Goal: Transaction & Acquisition: Purchase product/service

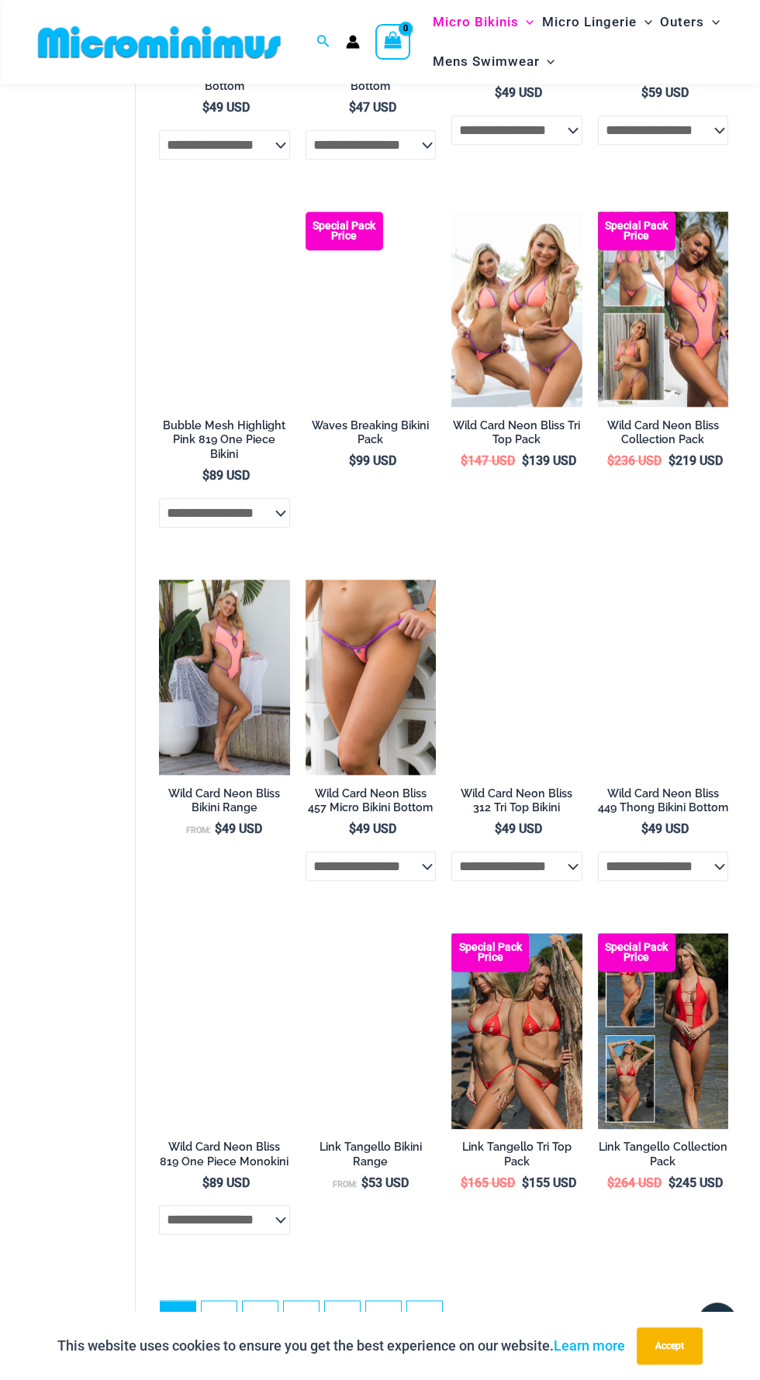
scroll to position [2604, 0]
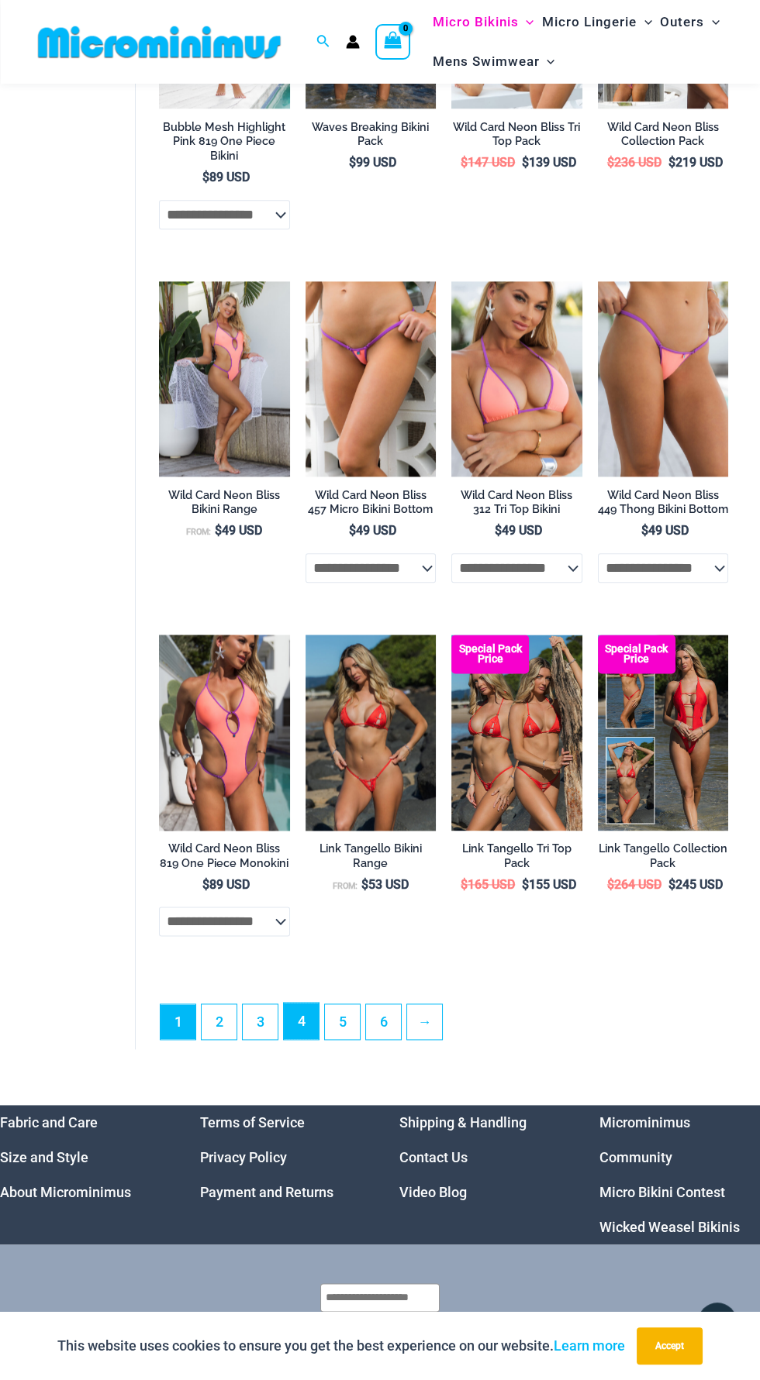
click at [308, 1039] on link "4" at bounding box center [301, 1021] width 35 height 36
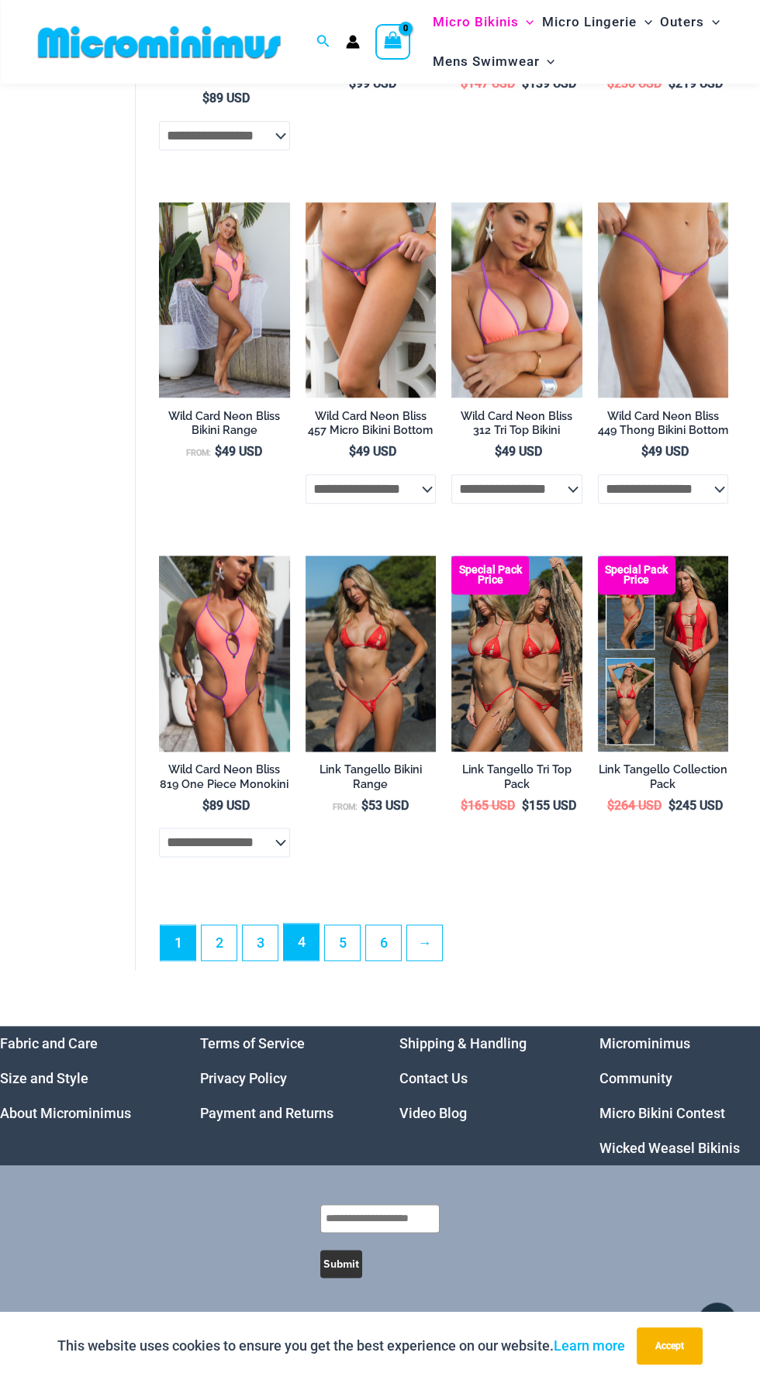
scroll to position [2696, 0]
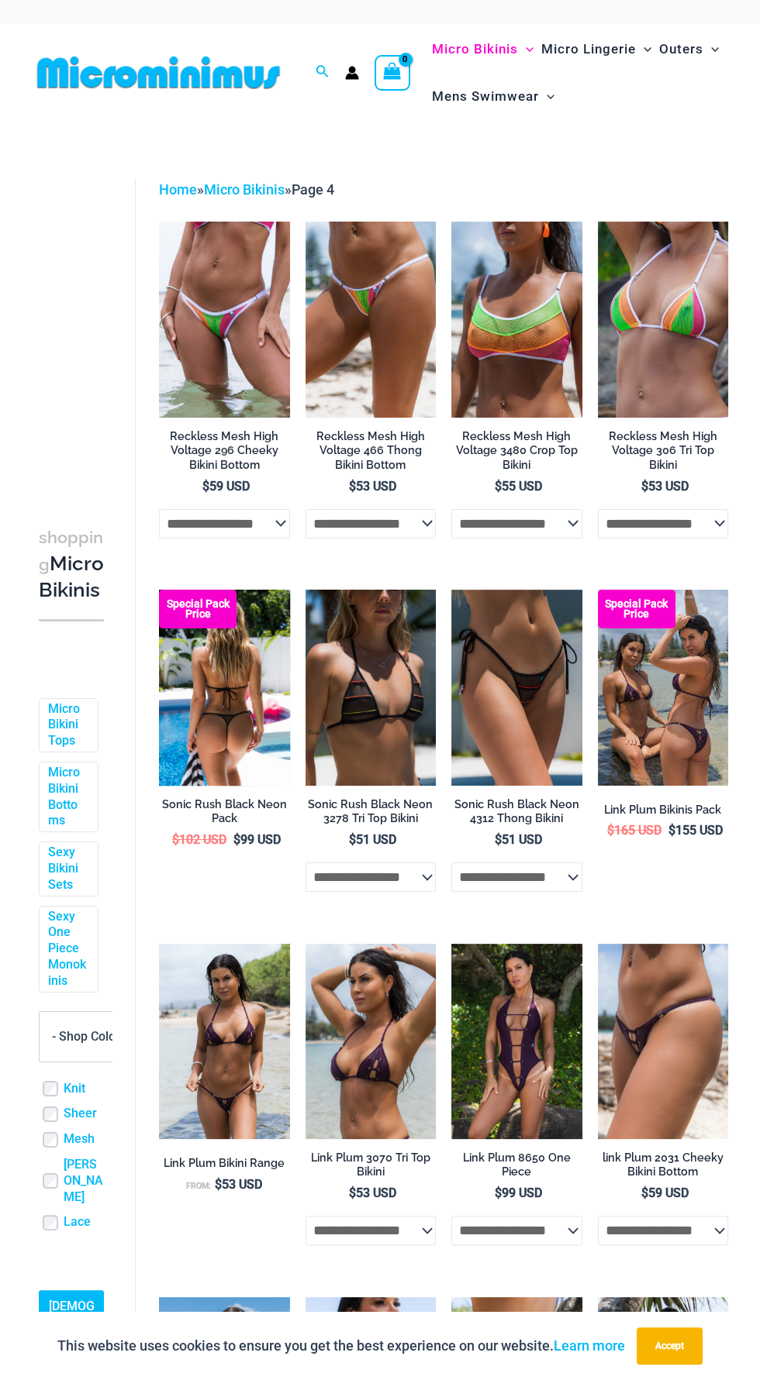
click at [250, 712] on img at bounding box center [224, 688] width 131 height 196
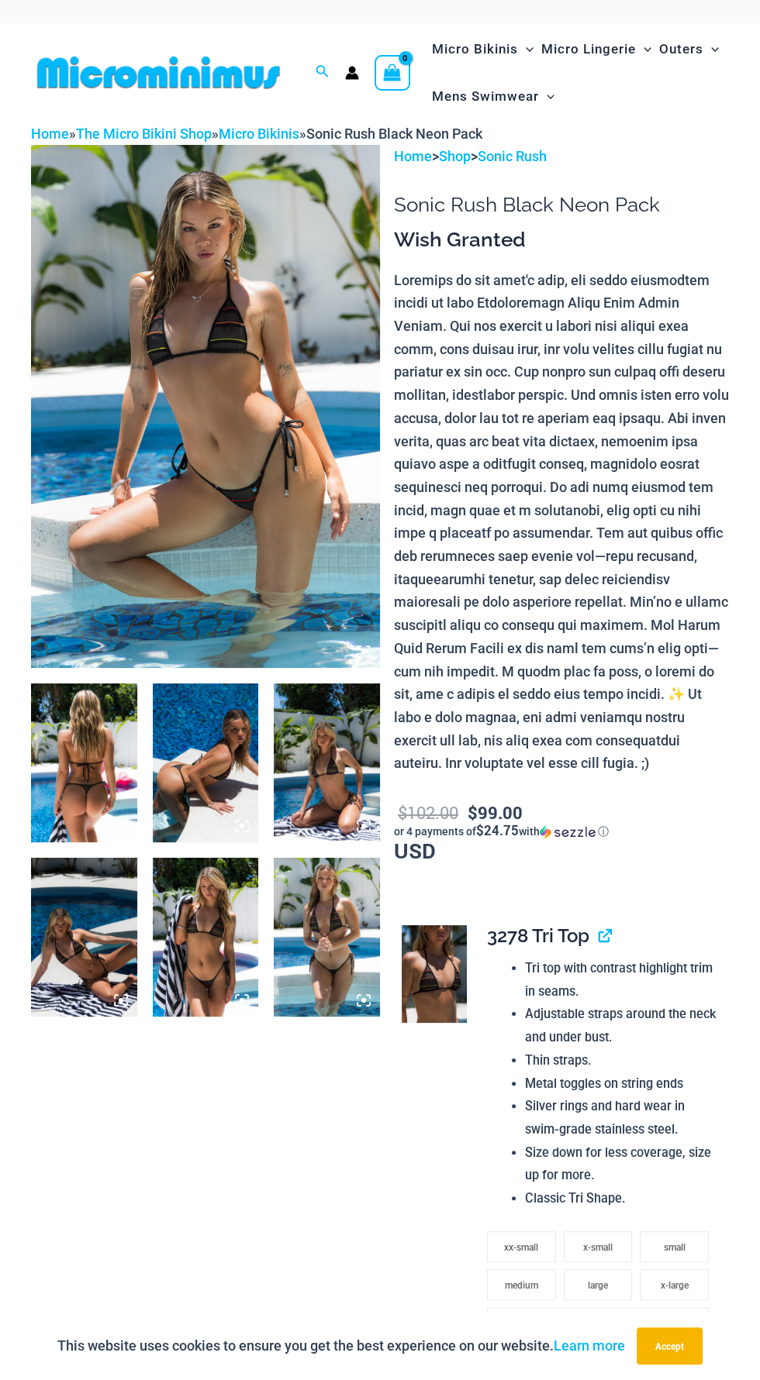
click at [259, 492] on img at bounding box center [205, 406] width 349 height 523
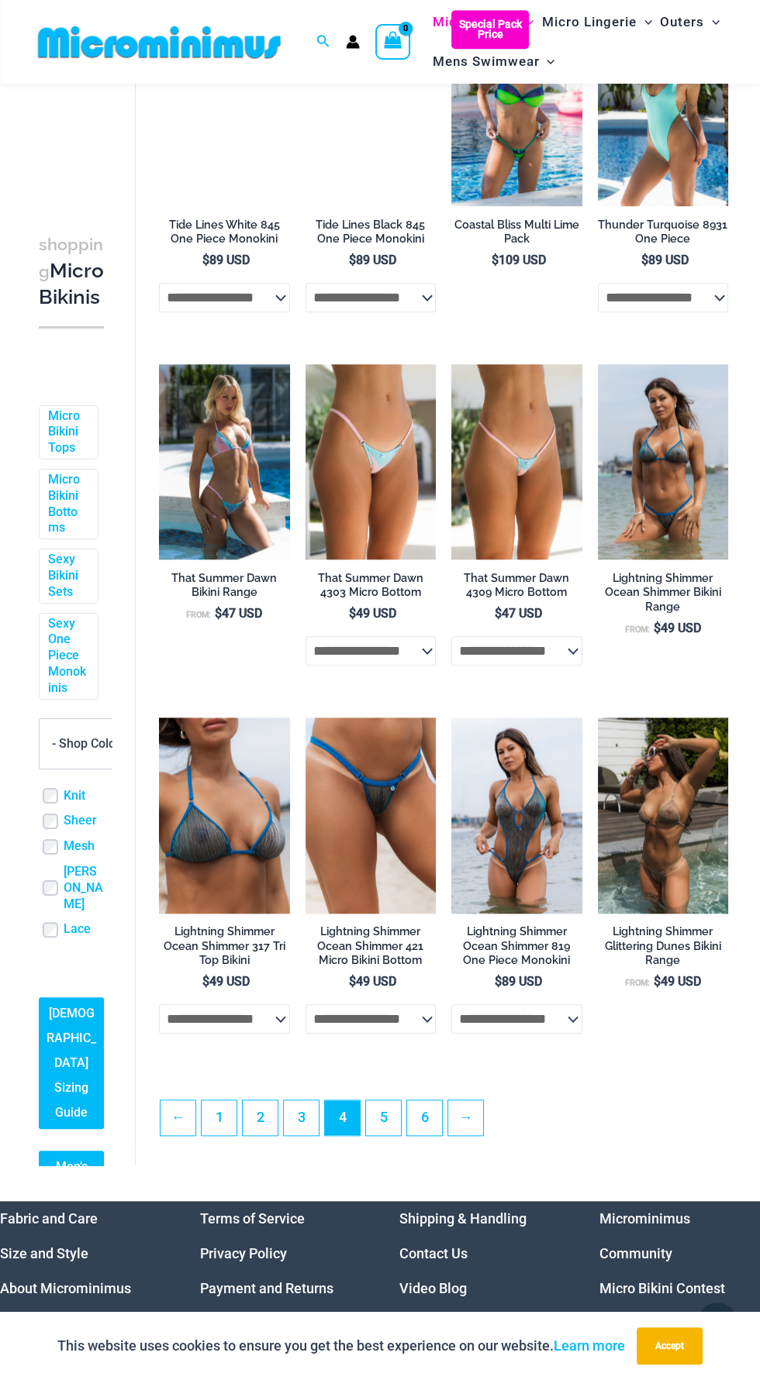
scroll to position [1979, 0]
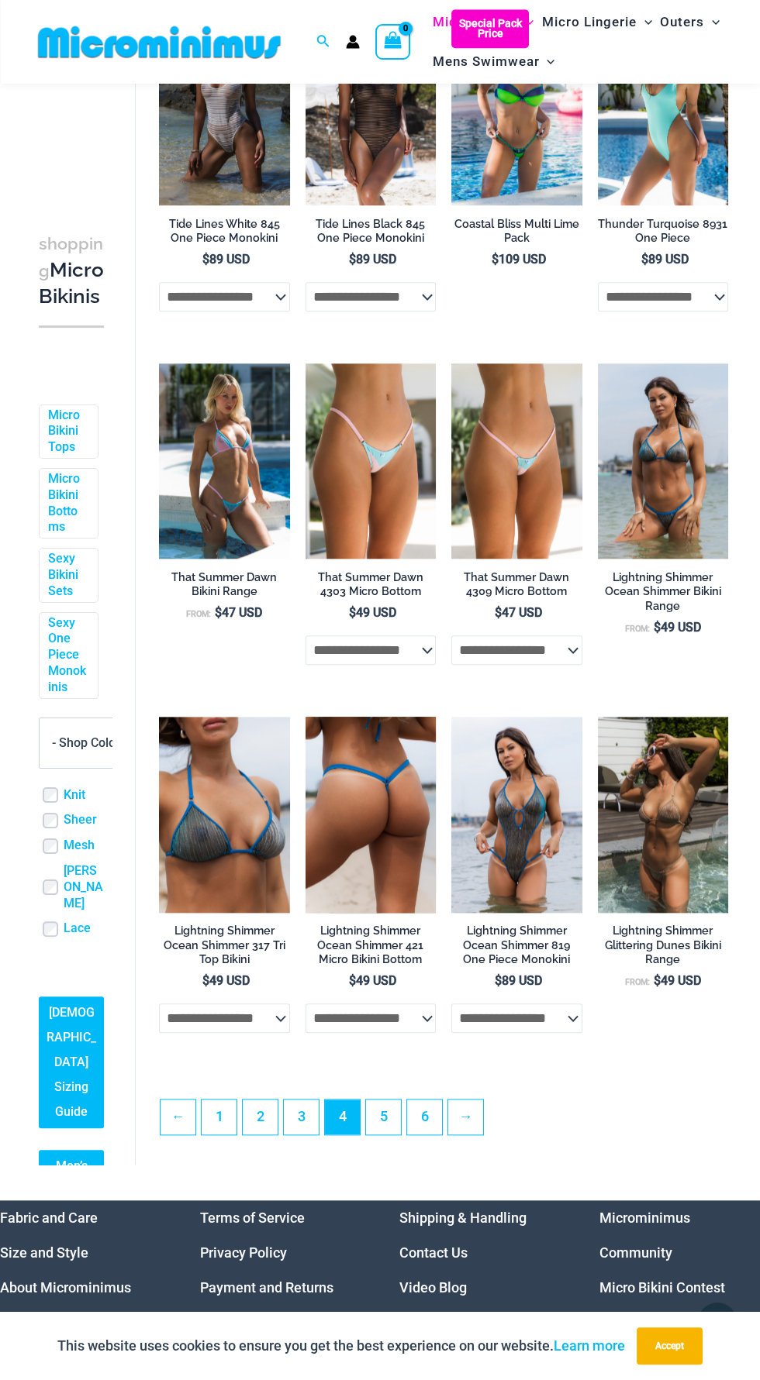
click at [385, 816] on img at bounding box center [370, 815] width 131 height 196
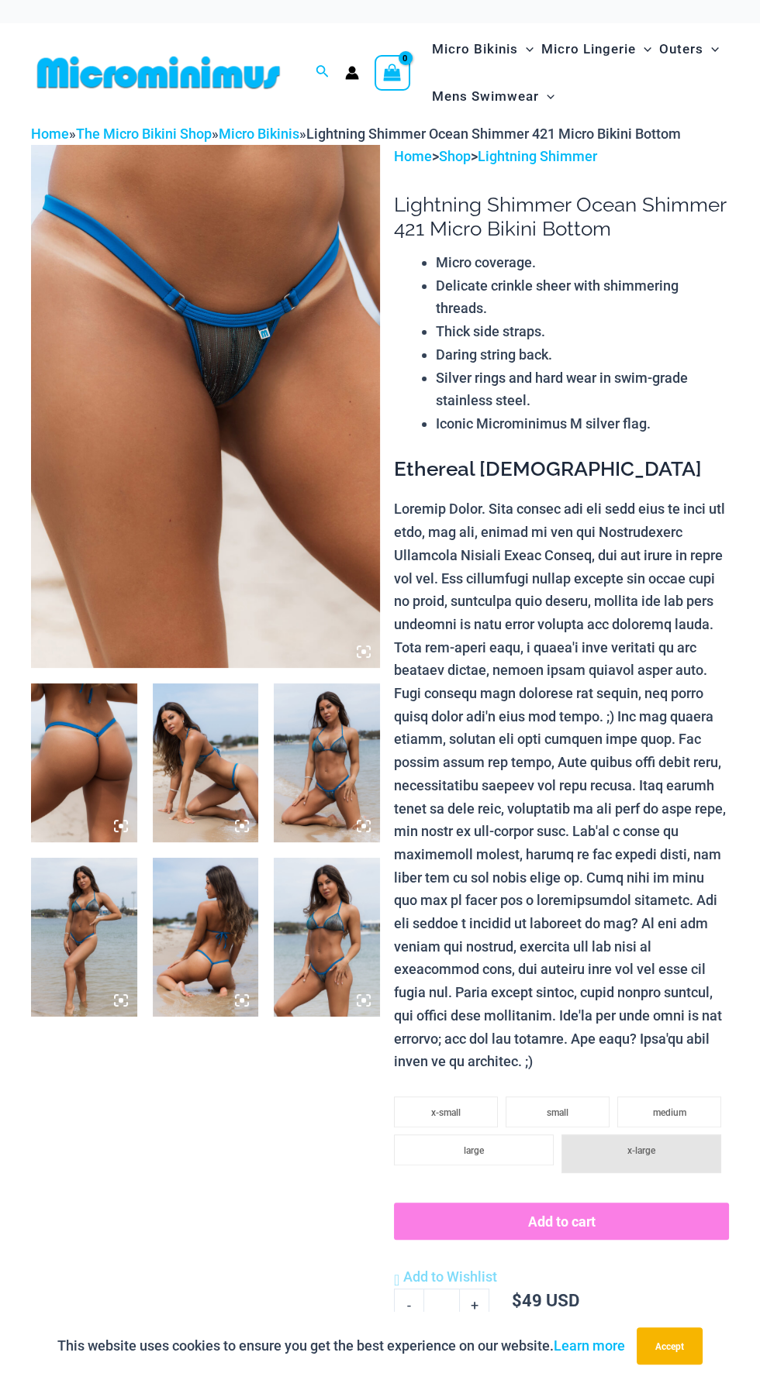
click at [246, 499] on img at bounding box center [205, 406] width 349 height 523
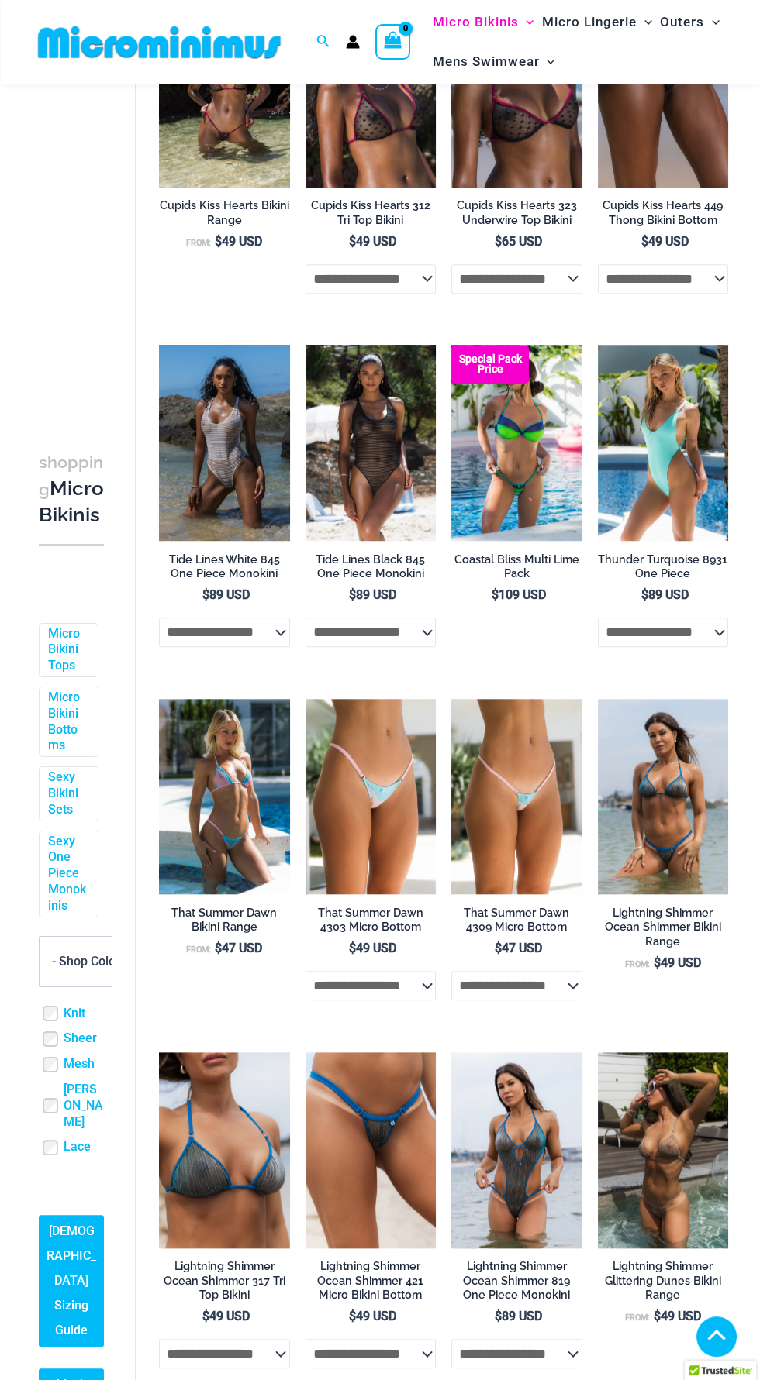
scroll to position [1984, 0]
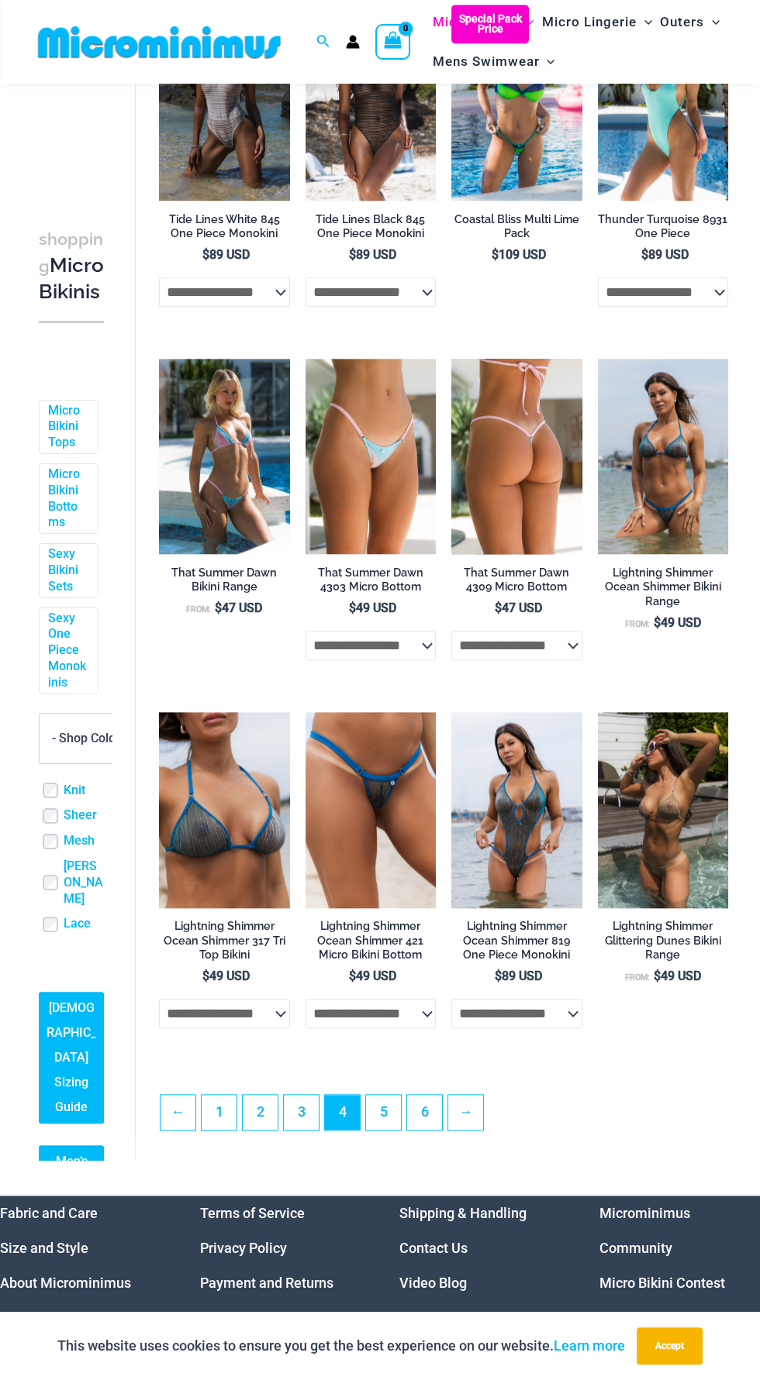
click at [524, 464] on img at bounding box center [516, 457] width 131 height 196
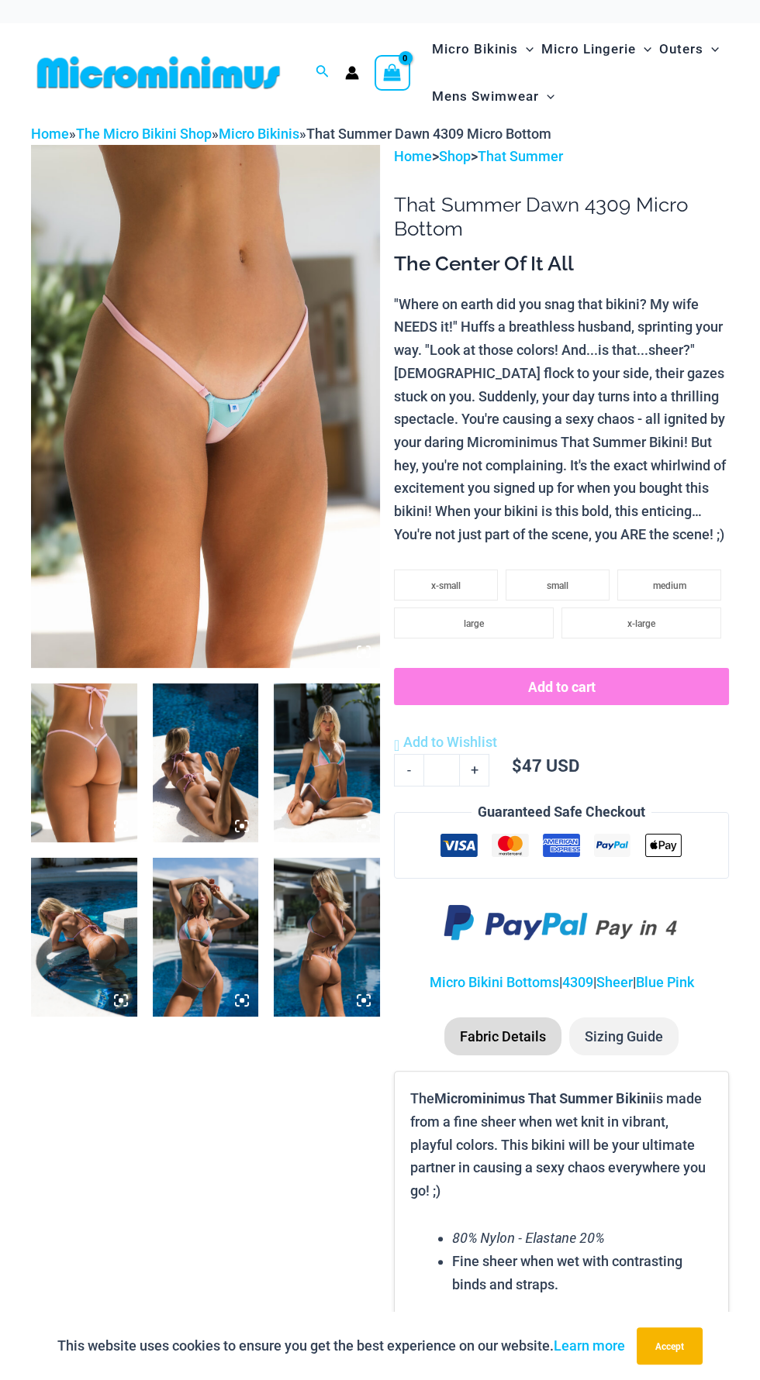
click at [252, 512] on img at bounding box center [205, 406] width 349 height 523
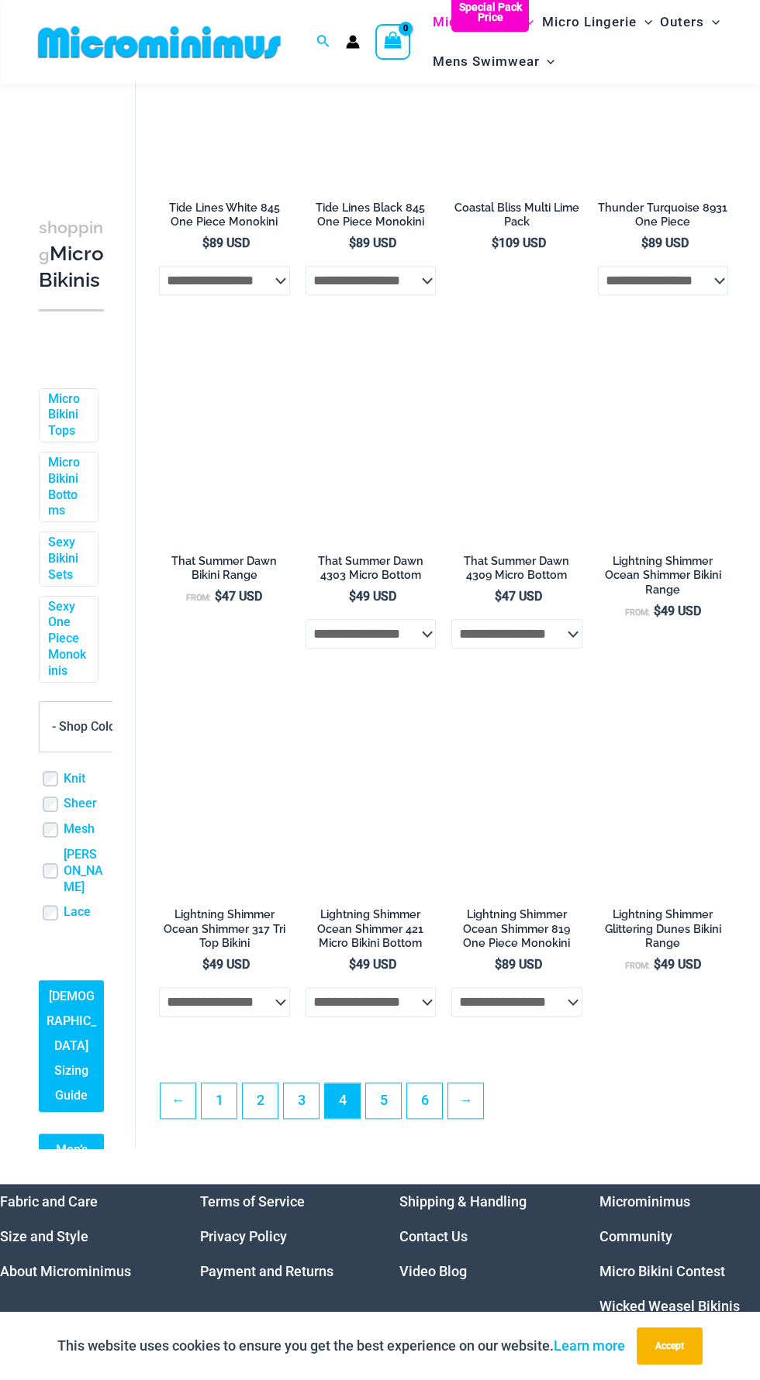
scroll to position [2164, 0]
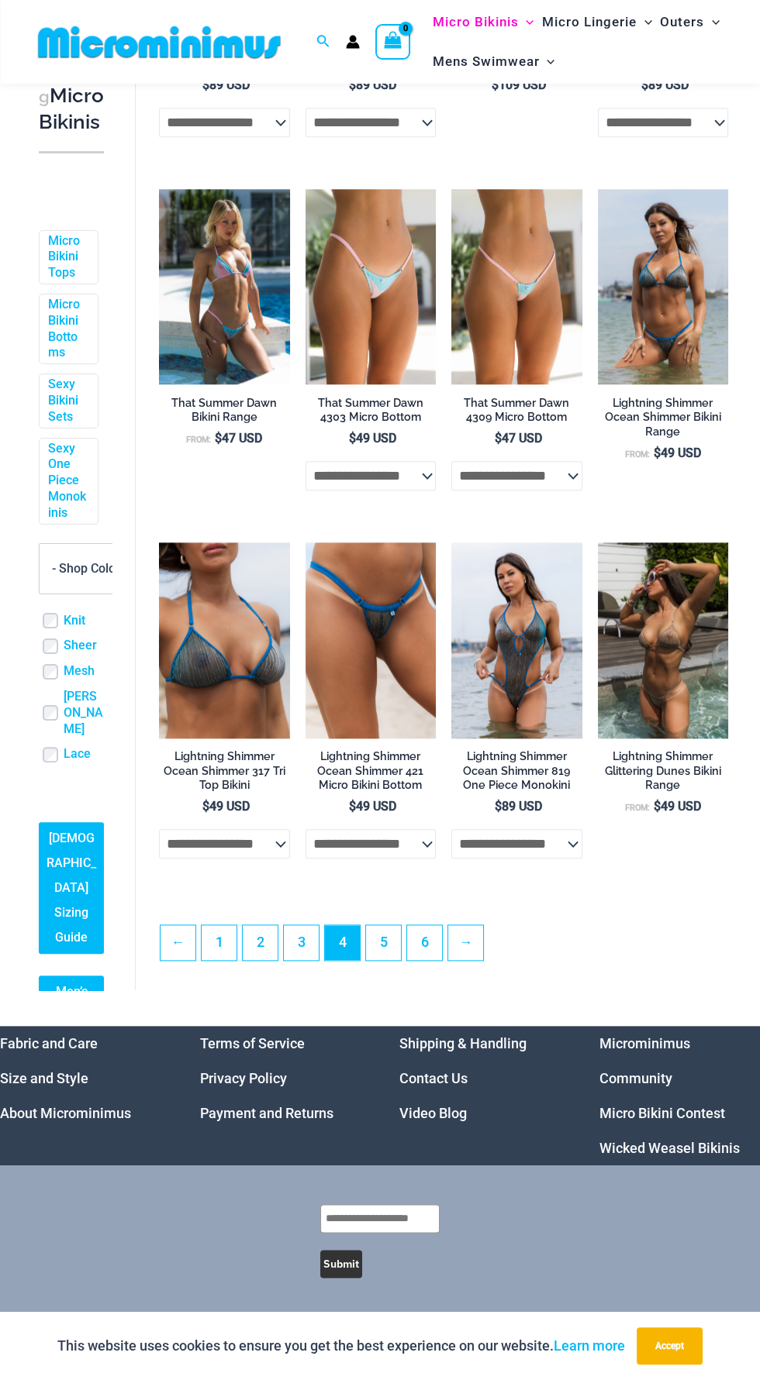
click at [718, 1116] on link "Micro Bikini Contest" at bounding box center [662, 1113] width 126 height 16
